Goal: Task Accomplishment & Management: Complete application form

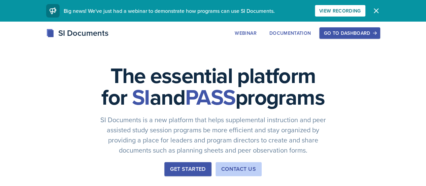
click at [380, 9] on icon "button" at bounding box center [376, 11] width 8 height 8
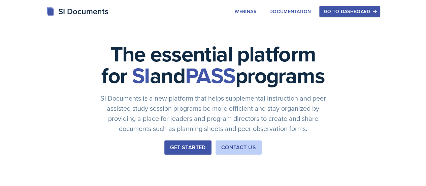
click at [375, 14] on div "Go to Dashboard" at bounding box center [350, 11] width 52 height 5
click at [377, 9] on icon "button" at bounding box center [375, 11] width 5 height 5
drag, startPoint x: 317, startPoint y: 4, endPoint x: 289, endPoint y: -13, distance: 32.9
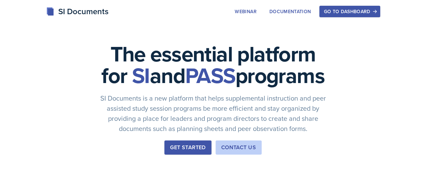
click at [379, 15] on button "Go to Dashboard" at bounding box center [349, 11] width 61 height 11
drag, startPoint x: 379, startPoint y: 15, endPoint x: 383, endPoint y: 9, distance: 7.8
click at [376, 9] on div "Go to Dashboard" at bounding box center [350, 11] width 52 height 5
click at [376, 11] on div "Go to Dashboard" at bounding box center [350, 11] width 52 height 5
drag, startPoint x: 403, startPoint y: 8, endPoint x: 370, endPoint y: 16, distance: 33.9
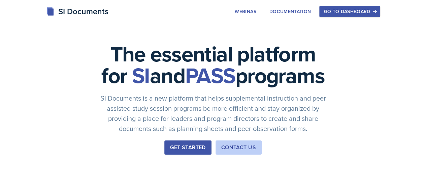
click at [370, 16] on button "Go to Dashboard" at bounding box center [349, 11] width 61 height 11
drag, startPoint x: 362, startPoint y: 5, endPoint x: 407, endPoint y: 17, distance: 46.0
click at [380, 17] on button "Go to Dashboard" at bounding box center [349, 11] width 61 height 11
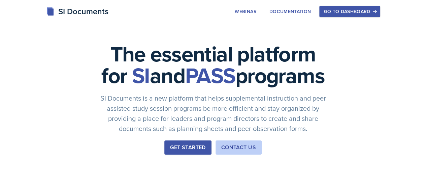
drag, startPoint x: 363, startPoint y: 11, endPoint x: 418, endPoint y: 12, distance: 54.9
click at [380, 12] on button "Go to Dashboard" at bounding box center [349, 11] width 61 height 11
click at [380, 6] on button "Go to Dashboard" at bounding box center [349, 11] width 61 height 11
click at [376, 13] on div "Go to Dashboard" at bounding box center [350, 11] width 52 height 5
click at [376, 10] on div "Go to Dashboard" at bounding box center [350, 11] width 52 height 5
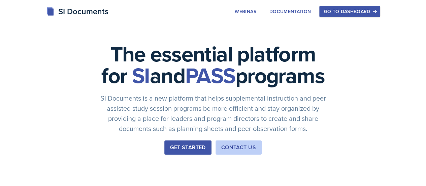
drag, startPoint x: 385, startPoint y: 12, endPoint x: 327, endPoint y: 4, distance: 59.3
drag, startPoint x: 362, startPoint y: 13, endPoint x: 421, endPoint y: 22, distance: 59.3
click at [421, 22] on div "SI Documents Webinar Documentation Go to Dashboard Sign Up Go to Dashboard" at bounding box center [213, 18] width 426 height 27
click at [376, 10] on div "Go to Dashboard" at bounding box center [350, 11] width 52 height 5
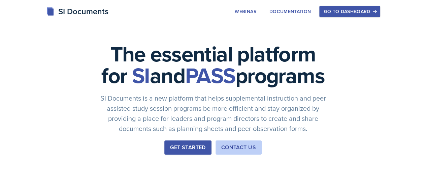
click at [376, 10] on div "Go to Dashboard" at bounding box center [350, 11] width 52 height 5
click at [376, 13] on div "Go to Dashboard" at bounding box center [350, 11] width 52 height 5
click at [376, 14] on div "Go to Dashboard" at bounding box center [350, 11] width 52 height 5
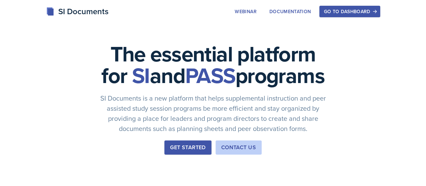
click at [376, 14] on div "Go to Dashboard" at bounding box center [350, 11] width 52 height 5
drag, startPoint x: 387, startPoint y: 14, endPoint x: 185, endPoint y: 5, distance: 202.6
click at [205, 11] on div "SI Documents Webinar Documentation Go to Dashboard Sign Up Go to Dashboard" at bounding box center [213, 11] width 345 height 12
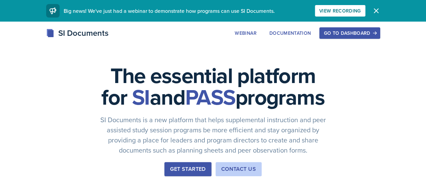
click at [380, 9] on icon "button" at bounding box center [376, 11] width 8 height 8
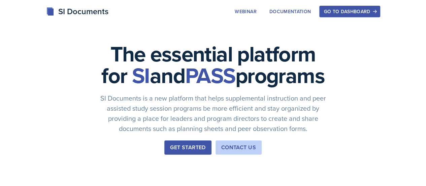
click at [376, 10] on div "Go to Dashboard" at bounding box center [350, 11] width 52 height 5
click at [376, 11] on div "Go to Dashboard" at bounding box center [350, 11] width 52 height 5
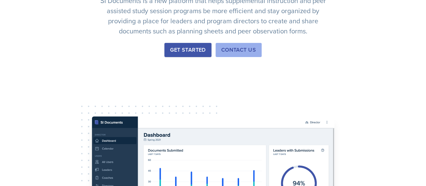
scroll to position [98, 0]
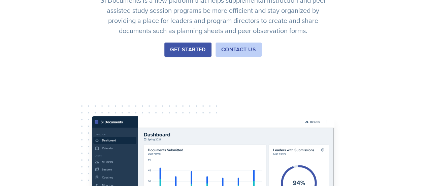
click at [170, 54] on div "Get Started" at bounding box center [187, 49] width 35 height 8
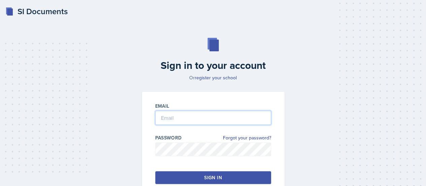
type input "[EMAIL_ADDRESS][DOMAIN_NAME]"
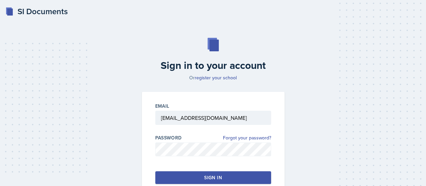
click at [195, 180] on button "Sign in" at bounding box center [213, 177] width 116 height 13
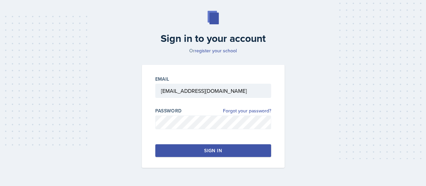
click at [220, 153] on div "Sign in" at bounding box center [213, 150] width 18 height 7
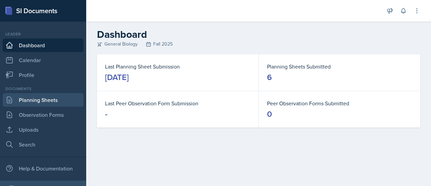
click at [49, 101] on link "Planning Sheets" at bounding box center [43, 99] width 81 height 13
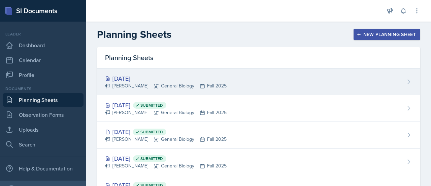
click at [177, 79] on div "Oct 2nd, 2025" at bounding box center [166, 78] width 122 height 9
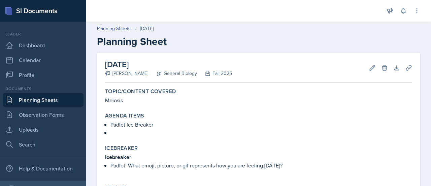
scroll to position [63, 0]
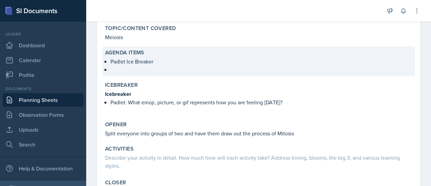
click at [189, 70] on p at bounding box center [261, 68] width 302 height 7
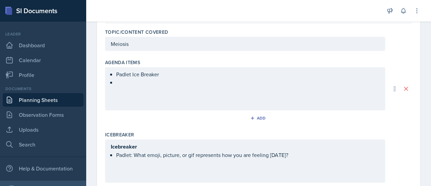
click at [159, 87] on div "Padlet Ice Breaker" at bounding box center [245, 88] width 280 height 43
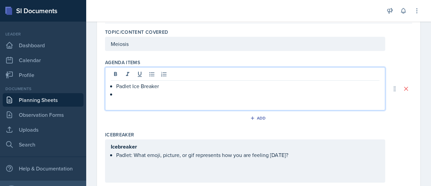
scroll to position [75, 0]
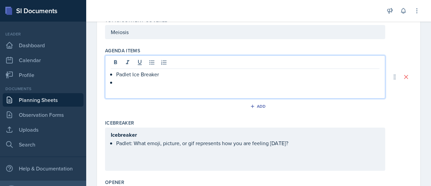
click at [158, 87] on div "Padlet Ice Breaker" at bounding box center [245, 76] width 280 height 43
click at [132, 87] on div "Padlet Ice Breaker" at bounding box center [245, 76] width 280 height 43
click at [120, 81] on p at bounding box center [247, 82] width 263 height 8
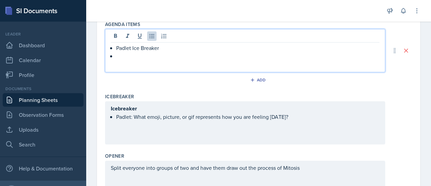
scroll to position [102, 0]
click at [124, 62] on p "Meosis" at bounding box center [247, 63] width 263 height 8
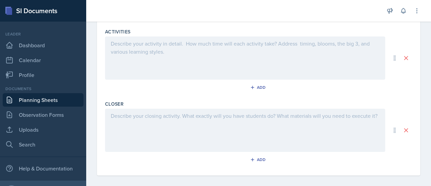
scroll to position [289, 0]
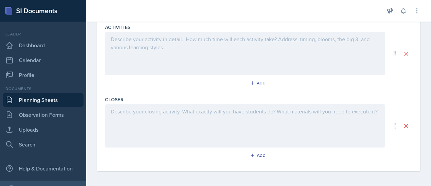
click at [156, 117] on div at bounding box center [245, 125] width 280 height 43
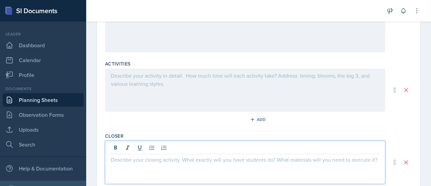
scroll to position [171, 0]
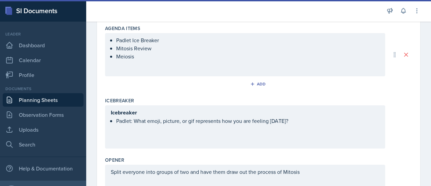
click at [149, 66] on div "Padlet Ice Breaker Mitosis Review Meiosis" at bounding box center [245, 54] width 280 height 43
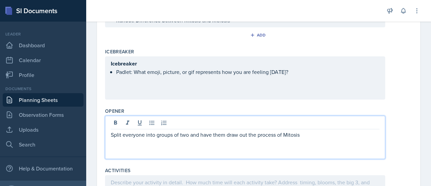
scroll to position [158, 0]
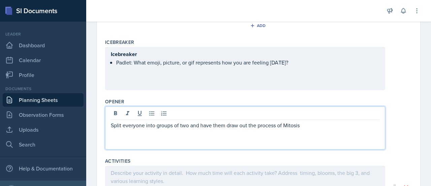
click at [305, 121] on p "Split everyone into groups of two and have them draw out the process of Mitosis" at bounding box center [245, 125] width 269 height 8
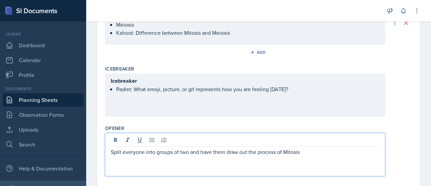
scroll to position [130, 0]
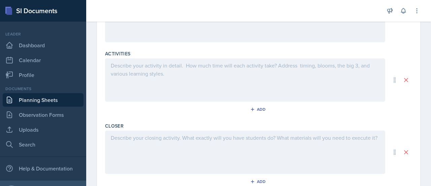
click at [304, 141] on div at bounding box center [245, 151] width 280 height 43
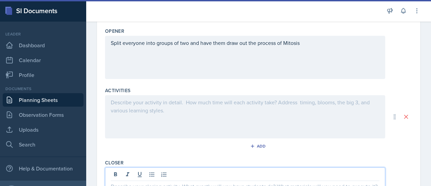
click at [289, 114] on div at bounding box center [245, 116] width 280 height 43
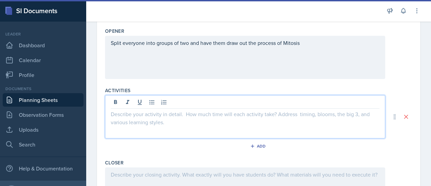
scroll to position [237, 0]
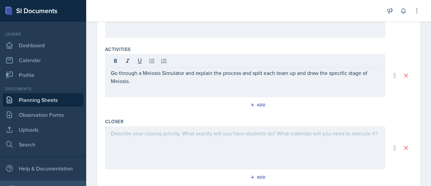
click at [188, 150] on div at bounding box center [245, 147] width 280 height 43
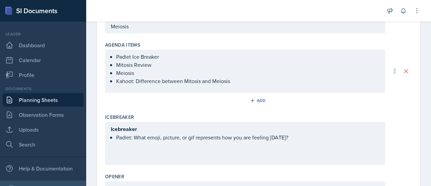
scroll to position [0, 0]
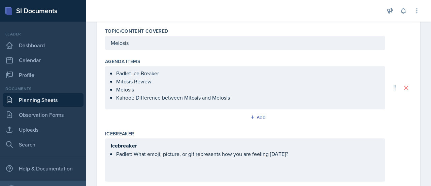
click at [251, 96] on p "Kahoot: Difference between Mitosis and Meiosis" at bounding box center [247, 97] width 263 height 8
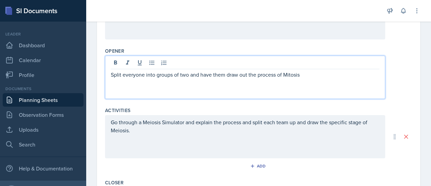
scroll to position [218, 0]
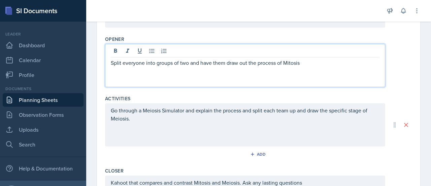
click at [301, 63] on p "Split everyone into groups of two and have them draw out the process of Mitosis" at bounding box center [245, 63] width 269 height 8
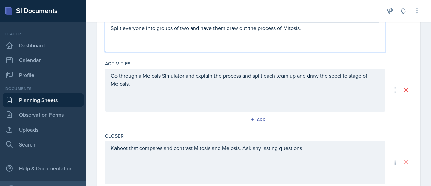
scroll to position [253, 0]
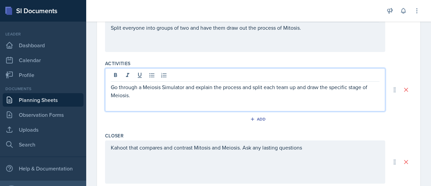
click at [160, 85] on p "Go through a Meiosis Simulator and explain the process and split each team up a…" at bounding box center [245, 91] width 269 height 16
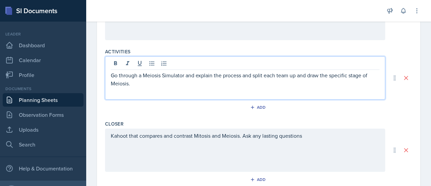
scroll to position [289, 0]
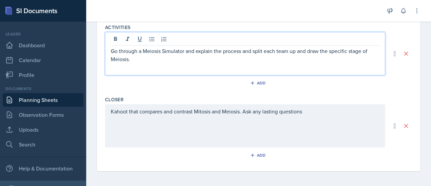
click at [312, 114] on div "Kahoot that compares and contrast Mitosis and Meiosis. Ask any lasting questions" at bounding box center [245, 125] width 280 height 43
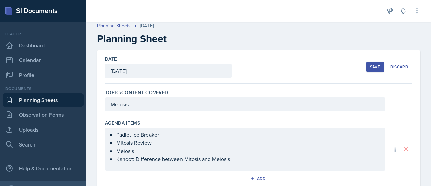
scroll to position [0, 0]
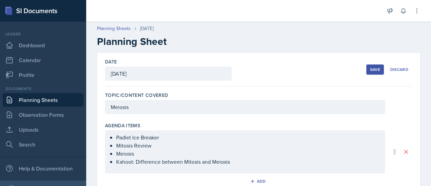
click at [366, 72] on button "Save" at bounding box center [375, 69] width 18 height 10
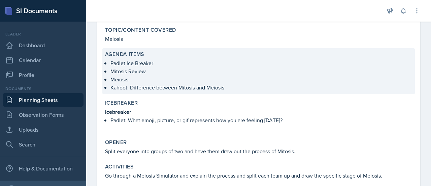
scroll to position [35, 0]
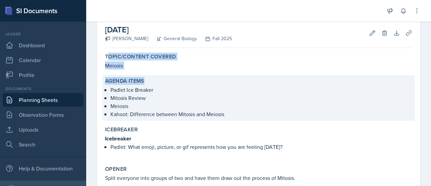
drag, startPoint x: 107, startPoint y: 54, endPoint x: 159, endPoint y: 77, distance: 56.8
click at [159, 77] on div "Topic/Content Covered Meiosis Agenda items Padlet Ice Breaker Mitosis Review Me…" at bounding box center [258, 146] width 307 height 190
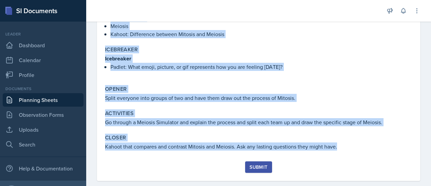
scroll to position [125, 0]
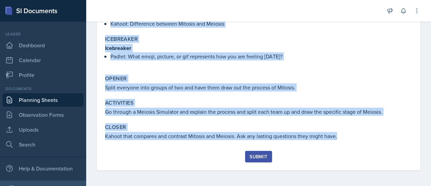
drag, startPoint x: 105, startPoint y: 54, endPoint x: 343, endPoint y: 143, distance: 253.9
click at [343, 143] on div "Topic/Content Covered Meiosis Agenda items Padlet Ice Breaker Mitosis Review Me…" at bounding box center [258, 55] width 307 height 190
copy div "Topic/Content Covered Meiosis Agenda items Padlet Ice Breaker Mitosis Review Me…"
click at [343, 143] on div "Topic/Content Covered Meiosis Agenda items Padlet Ice Breaker Mitosis Review Me…" at bounding box center [258, 55] width 307 height 190
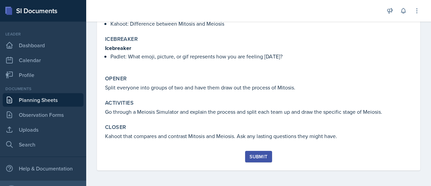
click at [260, 157] on div "Submit" at bounding box center [259, 156] width 18 height 5
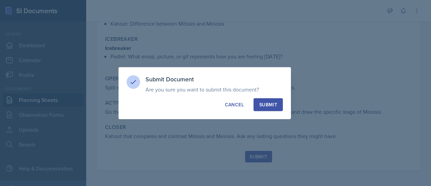
click at [269, 103] on div "Submit" at bounding box center [268, 104] width 18 height 7
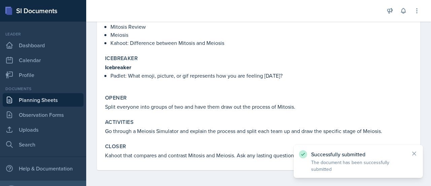
scroll to position [0, 0]
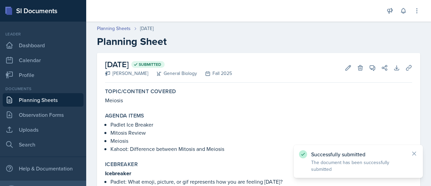
click at [52, 97] on link "Planning Sheets" at bounding box center [43, 99] width 81 height 13
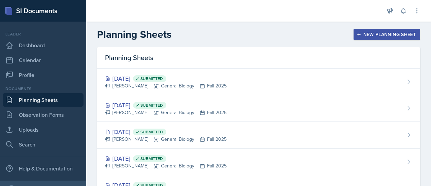
click at [381, 33] on div "New Planning Sheet" at bounding box center [387, 34] width 58 height 5
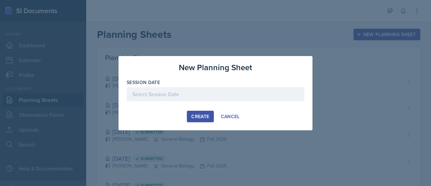
click at [205, 111] on button "Create" at bounding box center [200, 115] width 27 height 11
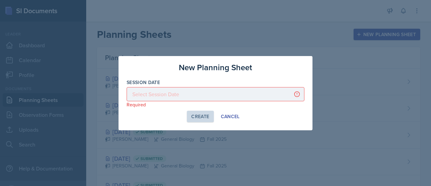
click at [203, 99] on div at bounding box center [216, 94] width 178 height 14
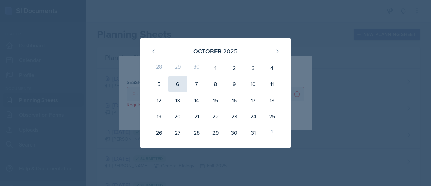
click at [182, 85] on div "6" at bounding box center [177, 84] width 19 height 16
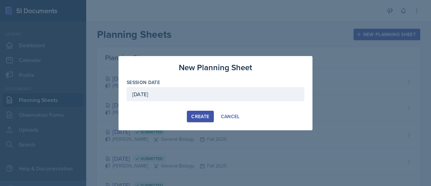
click at [188, 92] on div "October 6th, 2025" at bounding box center [216, 94] width 178 height 14
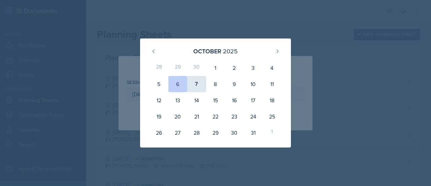
click at [194, 83] on div "7" at bounding box center [196, 84] width 19 height 16
type input "October 7th, 2025"
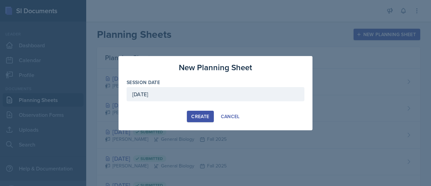
click at [201, 108] on div "New Planning Sheet Session Date October 7th, 2025 October 2025 28 29 30 1 2 3 4…" at bounding box center [216, 93] width 194 height 74
click at [202, 114] on div "Create" at bounding box center [200, 116] width 18 height 5
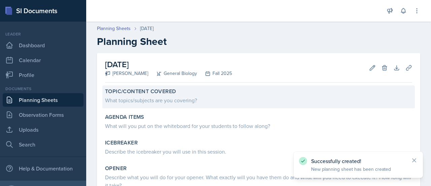
click at [229, 96] on div "What topics/subjects are you covering?" at bounding box center [258, 100] width 307 height 8
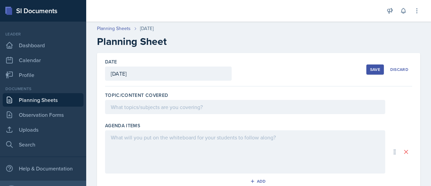
click at [163, 116] on div "Topic/Content Covered" at bounding box center [258, 104] width 307 height 30
click at [163, 111] on div at bounding box center [245, 107] width 280 height 14
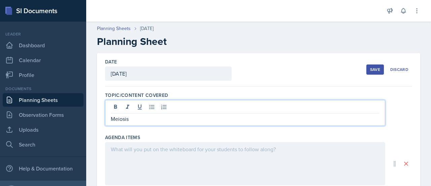
click at [113, 119] on p "Meiosis" at bounding box center [245, 119] width 269 height 8
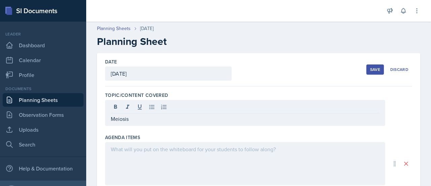
click at [110, 118] on div "Meiosis" at bounding box center [245, 113] width 280 height 26
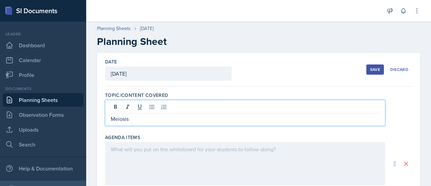
click at [135, 121] on p "Meiosis" at bounding box center [245, 119] width 269 height 8
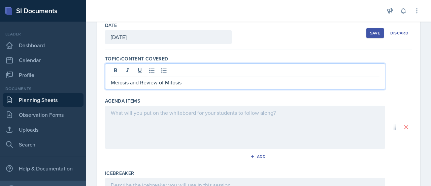
click at [136, 116] on div at bounding box center [245, 126] width 280 height 43
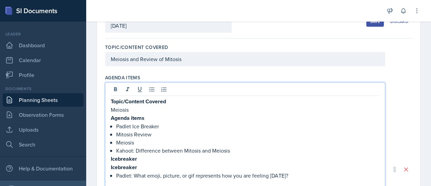
scroll to position [107, 0]
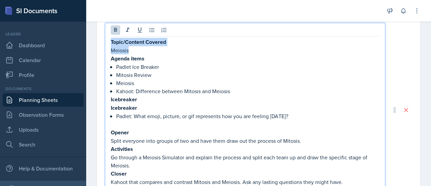
drag, startPoint x: 111, startPoint y: 41, endPoint x: 135, endPoint y: 49, distance: 25.4
click at [135, 49] on div "Topic/Content Covered Meiosis Agenda items Padlet Ice Breaker Mitosis Review Me…" at bounding box center [245, 116] width 269 height 156
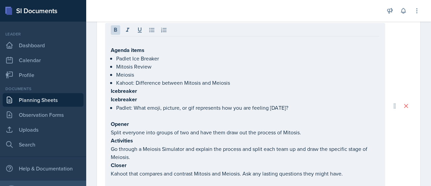
drag, startPoint x: 110, startPoint y: 89, endPoint x: 145, endPoint y: 129, distance: 53.0
click at [145, 129] on div "Agenda items Padlet Ice Breaker Mitosis Review Meiosis Kahoot: Difference betwe…" at bounding box center [245, 105] width 280 height 165
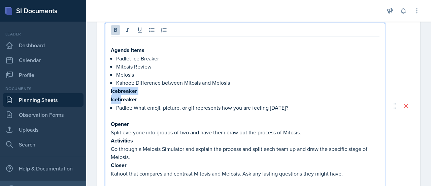
drag, startPoint x: 112, startPoint y: 91, endPoint x: 120, endPoint y: 94, distance: 9.1
click at [120, 94] on div "Agenda items Padlet Ice Breaker Mitosis Review Meiosis Kahoot: Difference betwe…" at bounding box center [245, 112] width 269 height 148
click at [116, 91] on strong "Icebreaker" at bounding box center [124, 91] width 26 height 8
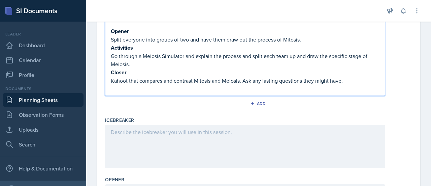
scroll to position [0, 0]
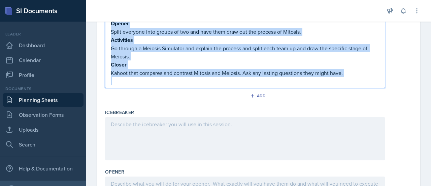
drag, startPoint x: 111, startPoint y: 90, endPoint x: 236, endPoint y: 97, distance: 125.5
click at [236, 97] on div "Agenda items Agenda items Padlet Ice Breaker Mitosis Review Meiosis Kahoot: Dif…" at bounding box center [258, 9] width 307 height 194
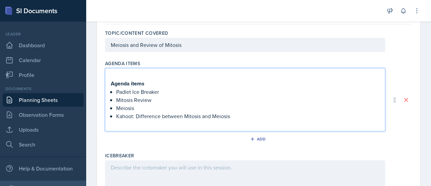
scroll to position [62, 0]
drag, startPoint x: 151, startPoint y: 80, endPoint x: 107, endPoint y: 78, distance: 43.5
click at [107, 78] on div "Agenda items Padlet Ice Breaker Mitosis Review Meiosis Kahoot: Difference betwe…" at bounding box center [245, 99] width 280 height 63
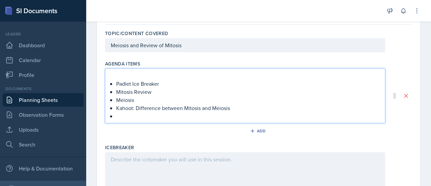
click at [125, 80] on p "Padlet Ice Breaker" at bounding box center [247, 83] width 263 height 8
click at [127, 120] on div "Padlet Ice Breaker Mitosis Review Meiosis Kahoot: Difference between Mitosis an…" at bounding box center [245, 95] width 280 height 55
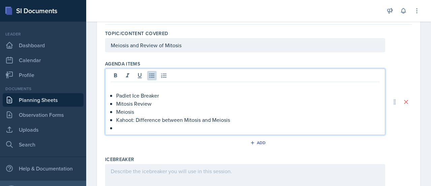
scroll to position [73, 0]
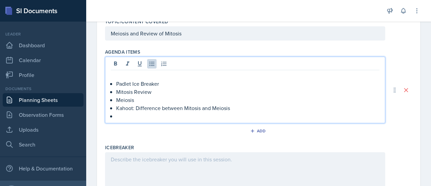
click at [127, 119] on p at bounding box center [247, 116] width 263 height 8
click at [111, 76] on p at bounding box center [245, 75] width 269 height 8
click at [117, 83] on p "Padlet Ice Breaker" at bounding box center [247, 83] width 263 height 8
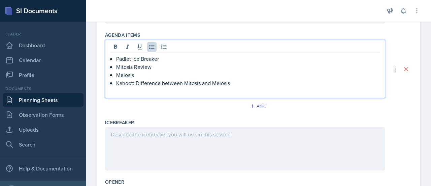
click at [154, 135] on p at bounding box center [245, 134] width 269 height 8
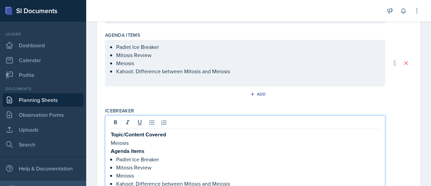
scroll to position [182, 0]
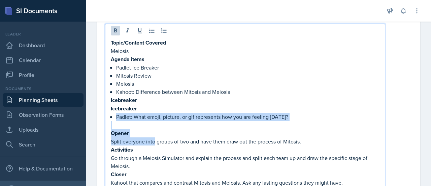
drag, startPoint x: 154, startPoint y: 135, endPoint x: 138, endPoint y: 102, distance: 36.9
click at [138, 102] on div "Topic/Content Covered Meiosis Agenda items Padlet Ice Breaker Mitosis Review Me…" at bounding box center [245, 112] width 269 height 148
click at [139, 115] on p "Padlet: What emoji, picture, or gif represents how you are feeling today?" at bounding box center [247, 117] width 263 height 8
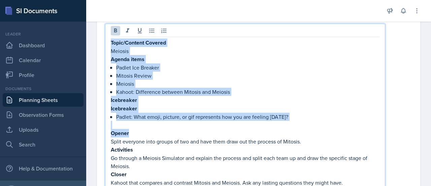
drag, startPoint x: 136, startPoint y: 132, endPoint x: 108, endPoint y: 43, distance: 93.1
click at [108, 43] on div "Topic/Content Covered Meiosis Agenda items Padlet Ice Breaker Mitosis Review Me…" at bounding box center [245, 107] width 280 height 166
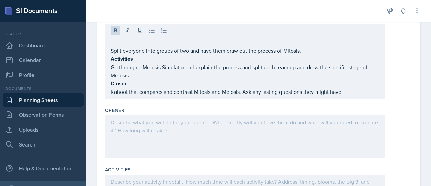
drag, startPoint x: 110, startPoint y: 57, endPoint x: 154, endPoint y: 98, distance: 60.3
click at [154, 98] on div "Icebreaker Split everyone into groups of two and have them draw out the process…" at bounding box center [258, 58] width 307 height 91
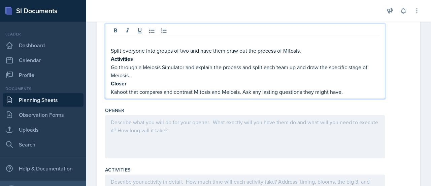
click at [138, 78] on div "Split everyone into groups of two and have them draw out the process of Mitosis…" at bounding box center [245, 66] width 269 height 57
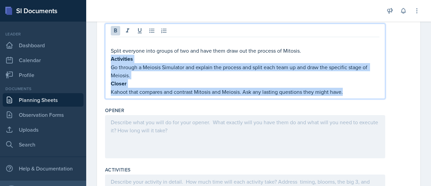
drag, startPoint x: 111, startPoint y: 58, endPoint x: 360, endPoint y: 92, distance: 250.6
click at [360, 92] on div "Split everyone into groups of two and have them draw out the process of Mitosis…" at bounding box center [245, 66] width 269 height 57
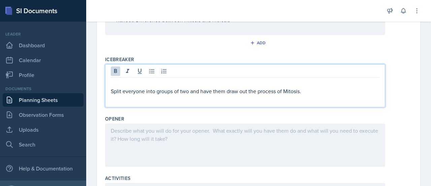
scroll to position [141, 0]
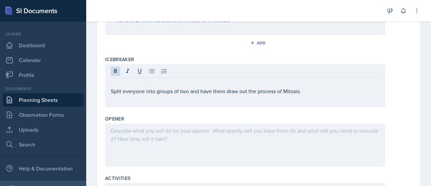
click at [110, 89] on div "Split everyone into groups of two and have them draw out the process of Mitosis." at bounding box center [245, 85] width 280 height 43
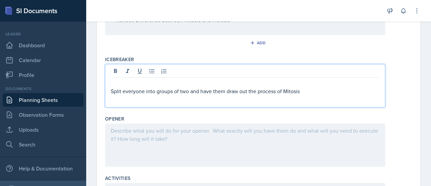
click at [113, 87] on p "Split everyone into groups of two and have them draw out the process of Mitosis" at bounding box center [245, 91] width 269 height 8
click at [107, 89] on div "Split everyone into groups of two and have them draw out the process of Mitosis" at bounding box center [245, 85] width 280 height 43
click at [111, 90] on p "Split everyone into groups of two and have them draw out the process of Mitosis" at bounding box center [245, 91] width 269 height 8
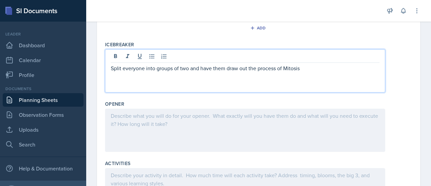
click at [120, 123] on div at bounding box center [245, 129] width 280 height 43
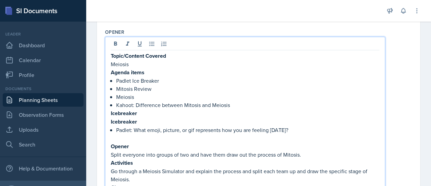
scroll to position [269, 0]
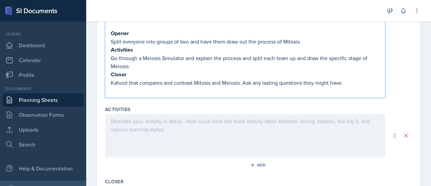
click at [134, 119] on p at bounding box center [245, 121] width 269 height 8
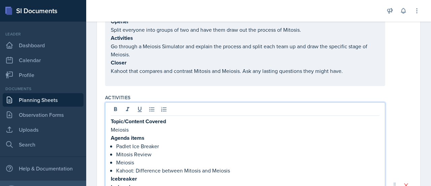
scroll to position [418, 0]
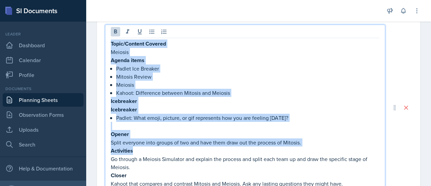
drag, startPoint x: 111, startPoint y: 40, endPoint x: 193, endPoint y: 145, distance: 132.5
click at [193, 145] on div "Topic/Content Covered Meiosis Agenda items Padlet Ice Breaker Mitosis Review Me…" at bounding box center [245, 113] width 269 height 148
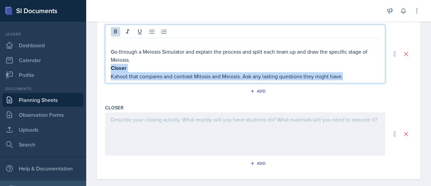
drag, startPoint x: 111, startPoint y: 63, endPoint x: 347, endPoint y: 76, distance: 236.2
click at [347, 76] on div "Go through a Meiosis Simulator and explain the process and split each team up a…" at bounding box center [245, 59] width 269 height 41
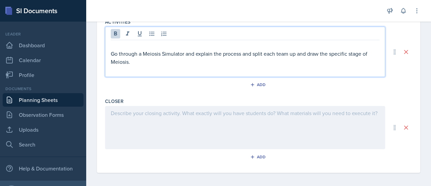
scroll to position [410, 0]
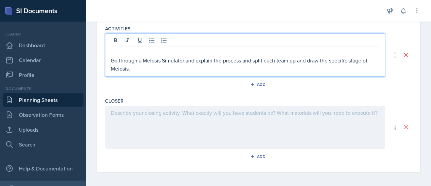
click at [130, 52] on p at bounding box center [245, 52] width 269 height 8
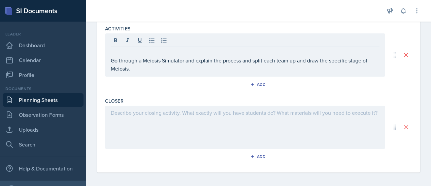
click at [110, 59] on div "Go through a Meiosis Simulator and explain the process and split each team up a…" at bounding box center [245, 54] width 280 height 43
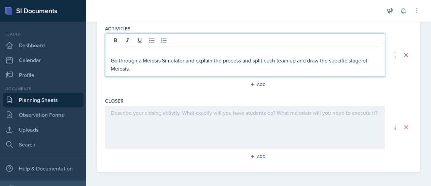
click at [111, 59] on p "Go through a Meiosis Simulator and explain the process and split each team up a…" at bounding box center [245, 64] width 269 height 16
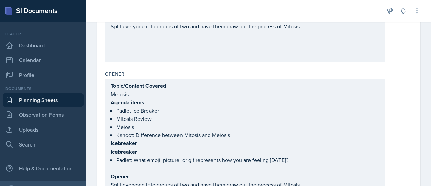
scroll to position [187, 0]
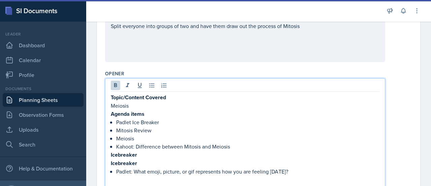
click at [126, 103] on div "Topic/Content Covered Meiosis Agenda items Padlet Ice Breaker Mitosis Review Me…" at bounding box center [245, 171] width 269 height 156
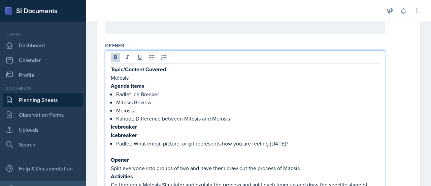
scroll to position [189, 0]
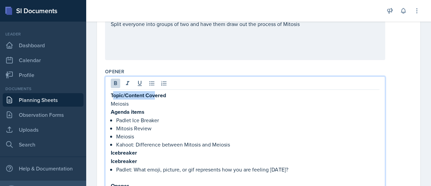
drag, startPoint x: 113, startPoint y: 91, endPoint x: 155, endPoint y: 92, distance: 42.4
click at [155, 92] on strong "Topic/Content Covered" at bounding box center [138, 95] width 55 height 8
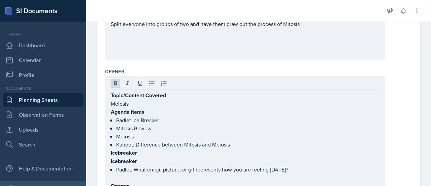
click at [110, 94] on div "Topic/Content Covered Meiosis Agenda items Padlet Ice Breaker Mitosis Review Me…" at bounding box center [245, 163] width 280 height 174
drag, startPoint x: 110, startPoint y: 94, endPoint x: 145, endPoint y: 111, distance: 38.6
click at [145, 111] on div "Topic/Content Covered Meiosis Agenda items Padlet Ice Breaker Mitosis Review Me…" at bounding box center [245, 163] width 280 height 174
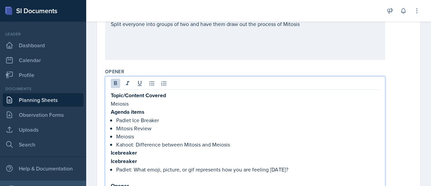
click at [145, 111] on p "Agenda items" at bounding box center [245, 111] width 269 height 8
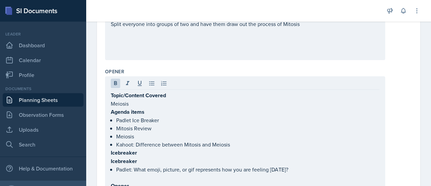
drag, startPoint x: 109, startPoint y: 96, endPoint x: 138, endPoint y: 114, distance: 33.9
click at [138, 114] on div "Topic/Content Covered Meiosis Agenda items Padlet Ice Breaker Mitosis Review Me…" at bounding box center [245, 163] width 280 height 174
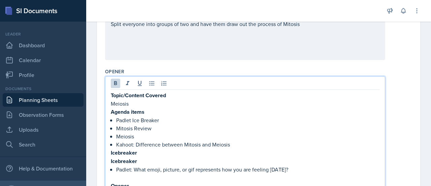
click at [111, 92] on strong "Topic/Content Covered" at bounding box center [138, 95] width 55 height 8
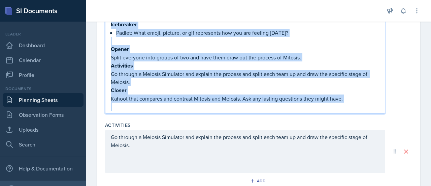
scroll to position [335, 0]
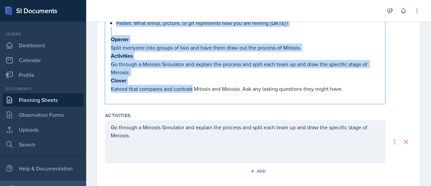
drag, startPoint x: 111, startPoint y: 93, endPoint x: 193, endPoint y: 90, distance: 81.6
click at [193, 90] on div "Topic/Content Covered Meiosis Agenda items Padlet Ice Breaker Mitosis Review Me…" at bounding box center [245, 23] width 269 height 156
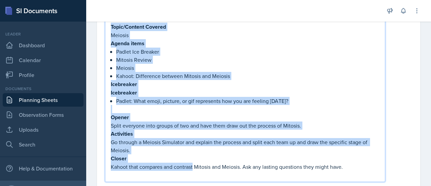
scroll to position [229, 0]
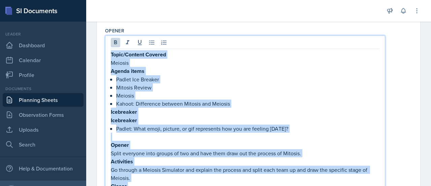
click at [158, 67] on p "Agenda items" at bounding box center [245, 71] width 269 height 8
drag, startPoint x: 112, startPoint y: 51, endPoint x: 154, endPoint y: 178, distance: 133.0
click at [154, 178] on div "Topic/Content Covered Meiosis Agenda items Padlet Ice Breaker Mitosis Review Me…" at bounding box center [245, 128] width 269 height 156
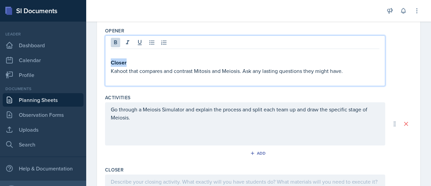
drag, startPoint x: 136, startPoint y: 61, endPoint x: 106, endPoint y: 58, distance: 29.5
click at [106, 58] on div "Closer Kahoot that compares and contrast Mitosis and Meiosis. Ask any lasting q…" at bounding box center [245, 60] width 280 height 51
click at [111, 67] on p "Kahoot that compares and contrast Mitosis and Meiosis. Ask any lasting question…" at bounding box center [245, 70] width 269 height 8
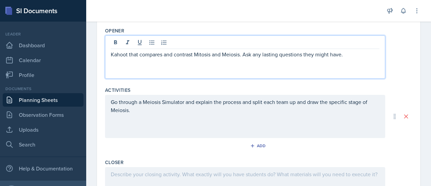
click at [151, 110] on p "Go through a Meiosis Simulator and explain the process and split each team up a…" at bounding box center [245, 106] width 269 height 16
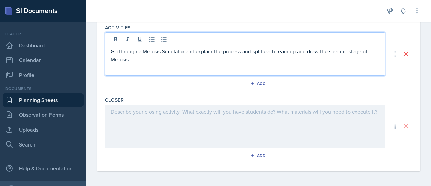
scroll to position [292, 0]
click at [136, 112] on div at bounding box center [245, 125] width 280 height 43
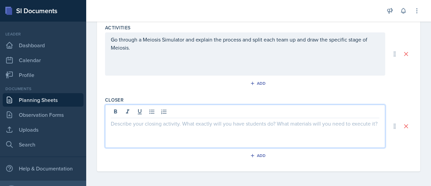
scroll to position [373, 0]
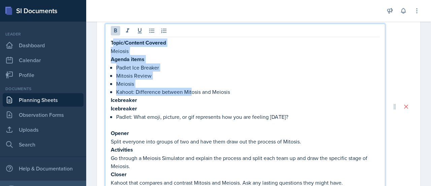
drag, startPoint x: 112, startPoint y: 40, endPoint x: 192, endPoint y: 89, distance: 94.2
click at [192, 89] on div "Topic/Content Covered Meiosis Agenda items Padlet Ice Breaker Mitosis Review Me…" at bounding box center [245, 112] width 269 height 148
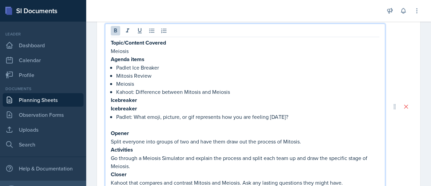
click at [111, 39] on strong "Topic/Content Covered" at bounding box center [138, 43] width 55 height 8
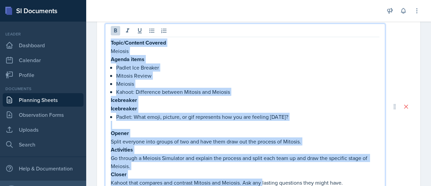
scroll to position [413, 0]
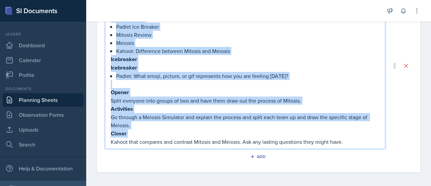
drag, startPoint x: 111, startPoint y: 38, endPoint x: 256, endPoint y: 127, distance: 169.6
click at [256, 127] on div "Topic/Content Covered Meiosis Agenda items Padlet Ice Breaker Mitosis Review Me…" at bounding box center [245, 72] width 269 height 148
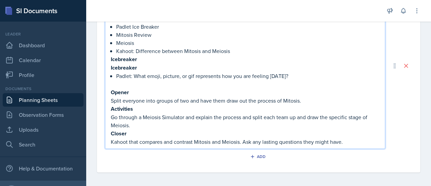
scroll to position [292, 0]
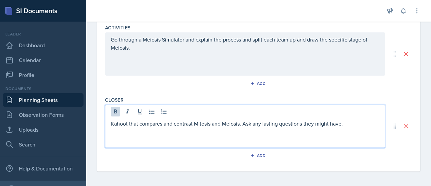
click at [239, 136] on div "Kahoot that compares and contrast Mitosis and Meiosis. Ask any lasting question…" at bounding box center [245, 125] width 280 height 43
click at [207, 145] on div "Kahoot that compares and contrast Mitosis and Meiosis. Ask any lasting question…" at bounding box center [245, 125] width 280 height 43
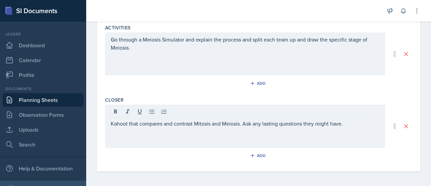
click at [193, 94] on div "Closer Kahoot that compares and contrast Mitosis and Meiosis. Ask any lasting q…" at bounding box center [258, 130] width 307 height 72
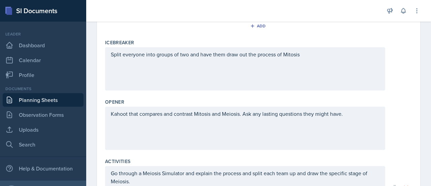
scroll to position [159, 0]
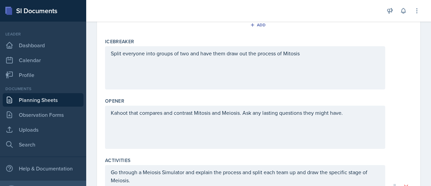
click at [148, 136] on div "Kahoot that compares and contrast Mitosis and Meiosis. Ask any lasting question…" at bounding box center [245, 126] width 280 height 43
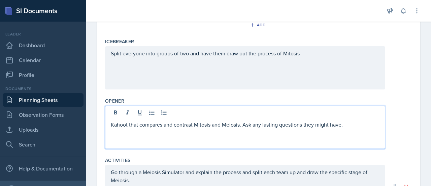
scroll to position [171, 0]
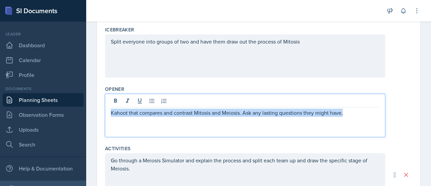
drag, startPoint x: 110, startPoint y: 109, endPoint x: 348, endPoint y: 115, distance: 237.2
click at [348, 115] on p "Kahoot that compares and contrast Mitosis and Meiosis. Ask any lasting question…" at bounding box center [245, 112] width 269 height 8
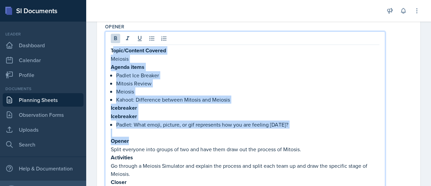
scroll to position [210, 0]
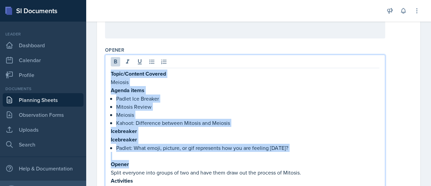
drag, startPoint x: 141, startPoint y: 91, endPoint x: 110, endPoint y: 73, distance: 35.8
click at [110, 73] on div "Topic/Content Covered Meiosis Agenda items Padlet Ice Breaker Mitosis Review Me…" at bounding box center [245, 142] width 280 height 174
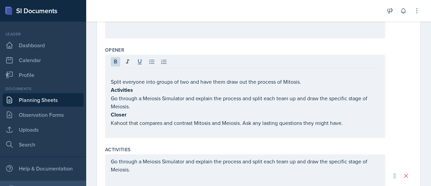
drag, startPoint x: 110, startPoint y: 89, endPoint x: 178, endPoint y: 141, distance: 85.5
click at [178, 141] on div "Opener Split everyone into groups of two and have them draw out the process of …" at bounding box center [258, 93] width 307 height 99
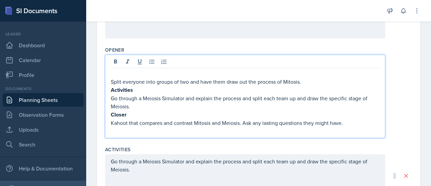
click at [123, 85] on div "Split everyone into groups of two and have them draw out the process of Mitosis…" at bounding box center [245, 101] width 269 height 65
click at [113, 89] on strong "Activities" at bounding box center [122, 90] width 22 height 8
click at [113, 90] on strong "Activities" at bounding box center [122, 90] width 22 height 8
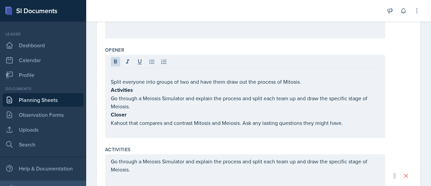
drag, startPoint x: 110, startPoint y: 89, endPoint x: 183, endPoint y: 100, distance: 74.3
click at [183, 100] on div "Split everyone into groups of two and have them draw out the process of Mitosis…" at bounding box center [245, 96] width 280 height 83
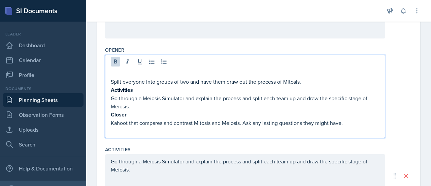
click at [111, 88] on strong "Activities" at bounding box center [122, 90] width 22 height 8
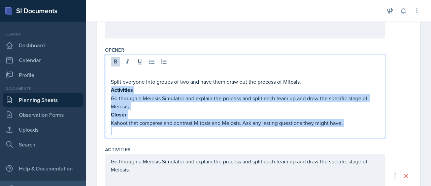
drag, startPoint x: 111, startPoint y: 88, endPoint x: 350, endPoint y: 125, distance: 241.7
click at [350, 125] on div "Split everyone into groups of two and have them draw out the process of Mitosis…" at bounding box center [245, 101] width 269 height 65
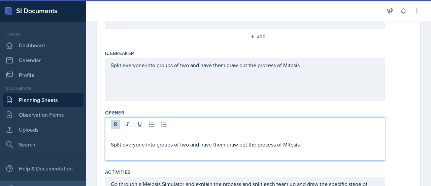
scroll to position [128, 0]
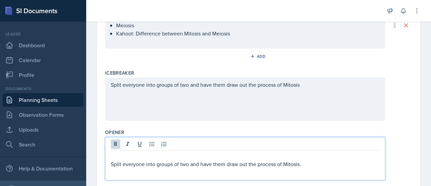
click at [168, 160] on p "Split everyone into groups of two and have them draw out the process of Mitosis." at bounding box center [245, 164] width 269 height 8
click at [113, 162] on p "Split everyone into groups of two and have them draw out the process of Mitosis." at bounding box center [245, 164] width 269 height 8
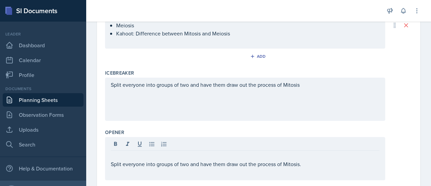
click at [109, 163] on div "Split everyone into groups of two and have them draw out the process of Mitosis." at bounding box center [245, 158] width 280 height 43
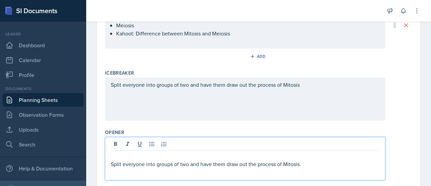
click at [115, 156] on p at bounding box center [245, 156] width 269 height 8
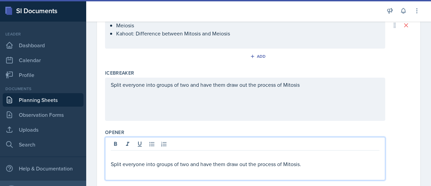
click at [113, 163] on p "Split everyone into groups of two and have them draw out the process of Mitosis." at bounding box center [245, 164] width 269 height 8
click at [113, 164] on p "Split everyone into groups of two and have them draw out the process of Mitosis." at bounding box center [245, 164] width 269 height 8
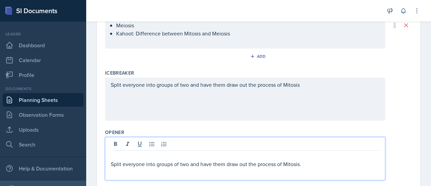
click at [111, 162] on p "Split everyone into groups of two and have them draw out the process of Mitosis." at bounding box center [245, 164] width 269 height 8
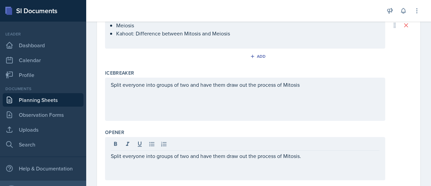
click at [173, 88] on div "Split everyone into groups of two and have them draw out the process of Mitosis" at bounding box center [245, 98] width 280 height 43
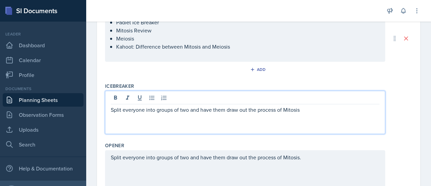
scroll to position [124, 0]
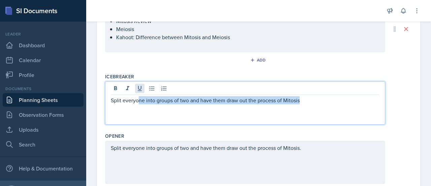
drag, startPoint x: 317, startPoint y: 99, endPoint x: 137, endPoint y: 91, distance: 179.7
click at [137, 91] on div "Split everyone into groups of two and have them draw out the process of Mitosis" at bounding box center [245, 102] width 280 height 43
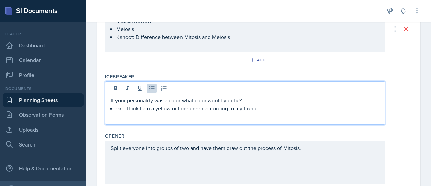
scroll to position [166, 0]
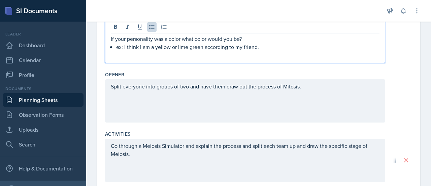
click at [134, 94] on p at bounding box center [245, 94] width 269 height 8
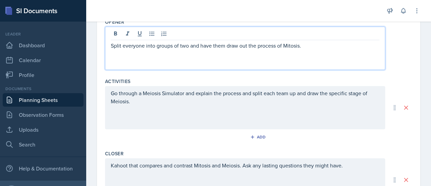
click at [145, 111] on div "Go through a Meiosis Simulator and explain the process and split each team up a…" at bounding box center [245, 107] width 280 height 43
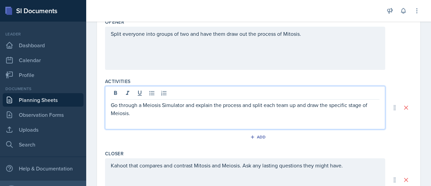
scroll to position [250, 0]
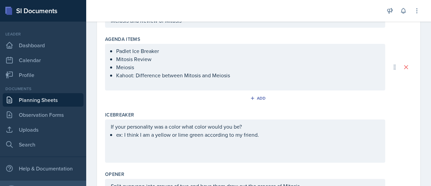
click at [140, 65] on p "Meiosis" at bounding box center [247, 67] width 263 height 8
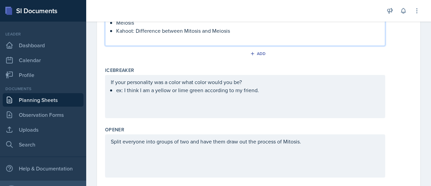
scroll to position [146, 0]
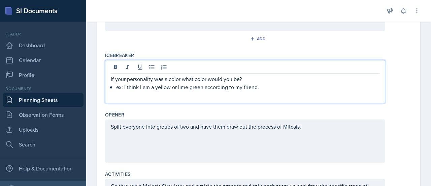
drag, startPoint x: 250, startPoint y: 78, endPoint x: 106, endPoint y: 74, distance: 143.9
click at [106, 74] on div "If your personality was a color what color would you be? ex: I think I am a yel…" at bounding box center [245, 81] width 280 height 43
copy p "If your personality was a color what color would you be?"
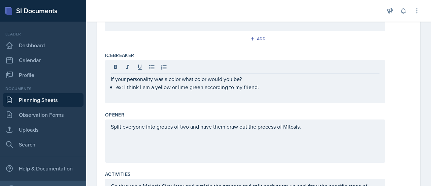
drag, startPoint x: 106, startPoint y: 74, endPoint x: 189, endPoint y: 7, distance: 106.2
click at [189, 7] on div at bounding box center [235, 11] width 287 height 22
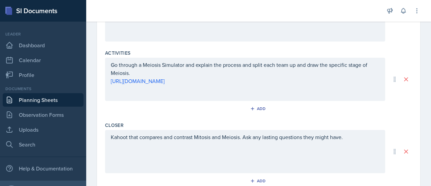
scroll to position [278, 0]
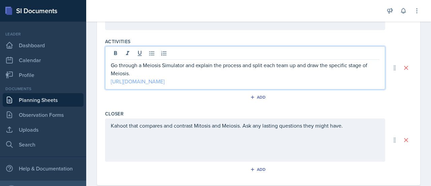
click at [165, 77] on link "https://biomanbio.com/HTML5GamesandLabs/Genegames/snurflemeiosishtml5page.html" at bounding box center [138, 80] width 54 height 7
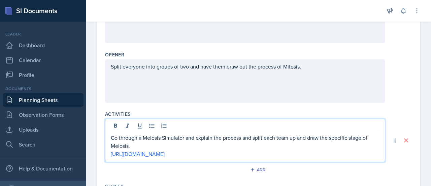
scroll to position [205, 0]
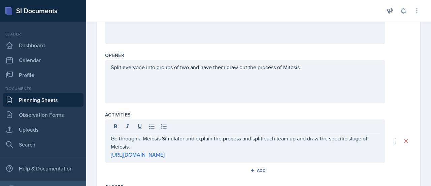
click at [161, 92] on div "Split everyone into groups of two and have them draw out the process of Mitosis." at bounding box center [245, 81] width 280 height 43
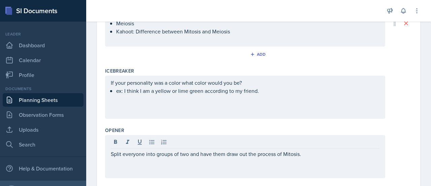
click at [158, 102] on div "If your personality was a color what color would you be? ex: I think I am a yel…" at bounding box center [245, 96] width 280 height 43
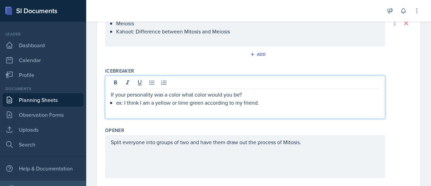
scroll to position [142, 0]
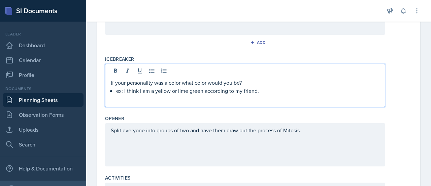
click at [210, 93] on p "ex: I think I am a yellow or lime green according to my friend." at bounding box center [247, 91] width 263 height 8
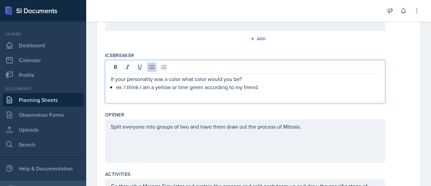
click at [112, 128] on p "Split everyone into groups of two and have them draw out the process of Mitosis." at bounding box center [245, 126] width 269 height 8
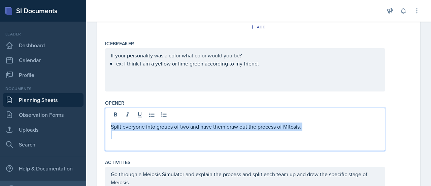
drag, startPoint x: 112, startPoint y: 128, endPoint x: 309, endPoint y: 125, distance: 197.1
click at [309, 125] on p "Split everyone into groups of two and have them draw out the process of Mitosis." at bounding box center [245, 126] width 269 height 8
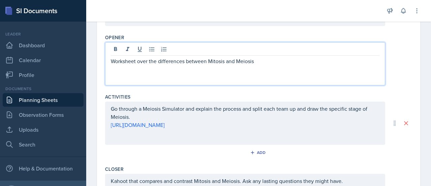
scroll to position [271, 0]
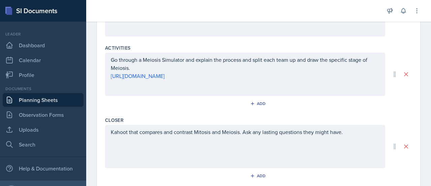
click at [195, 160] on div "Kahoot that compares and contrast Mitosis and Meiosis. Ask any lasting question…" at bounding box center [245, 146] width 280 height 43
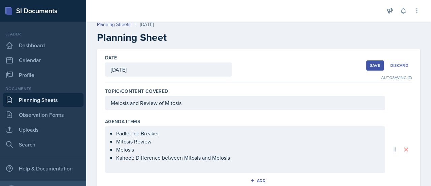
scroll to position [0, 0]
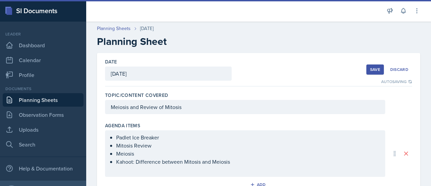
click at [370, 70] on div "Save" at bounding box center [375, 69] width 10 height 5
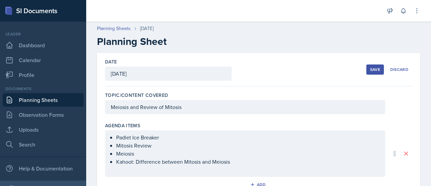
click at [370, 67] on div "Save" at bounding box center [375, 69] width 10 height 5
